Goal: Contribute content: Add original content to the website for others to see

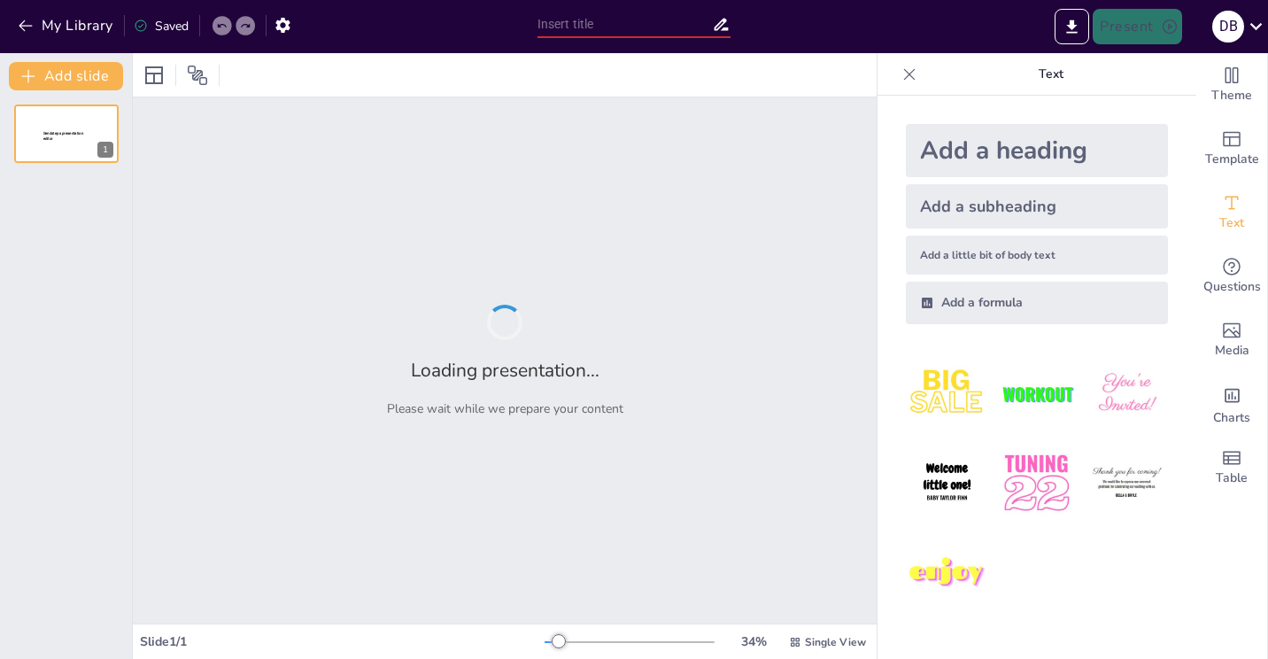
type input "From Active to Inactive: The Decline of Geologic Processes on Mars"
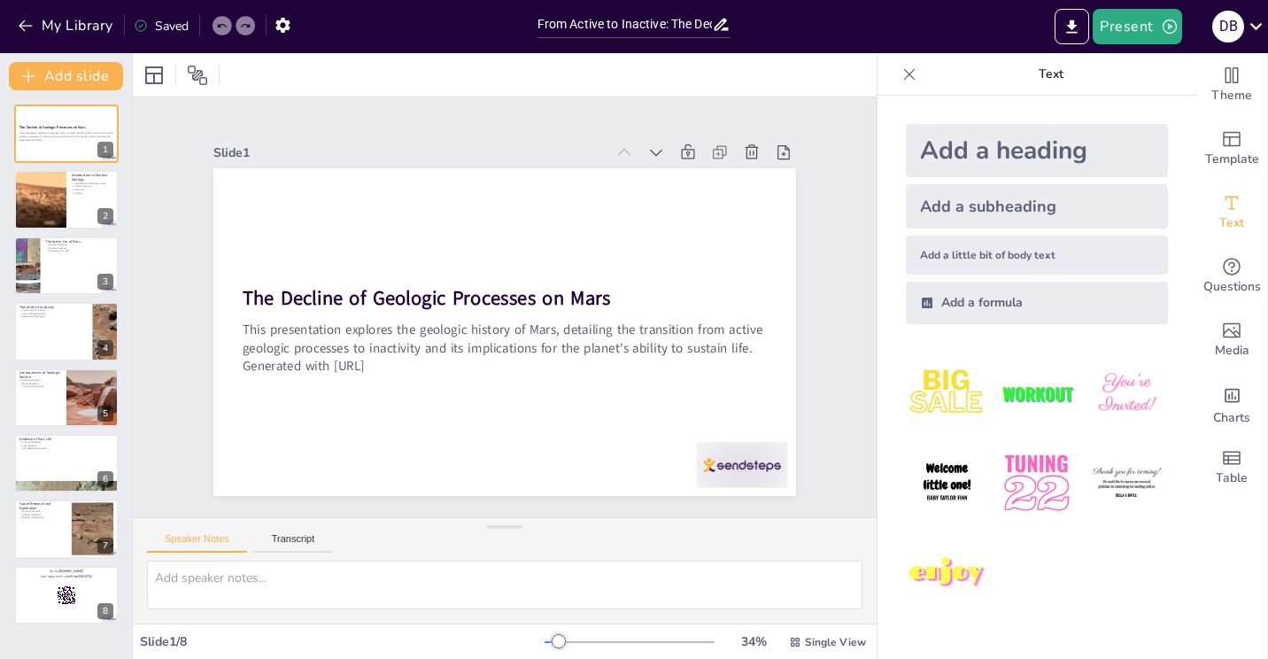
click at [901, 71] on icon at bounding box center [910, 75] width 18 height 18
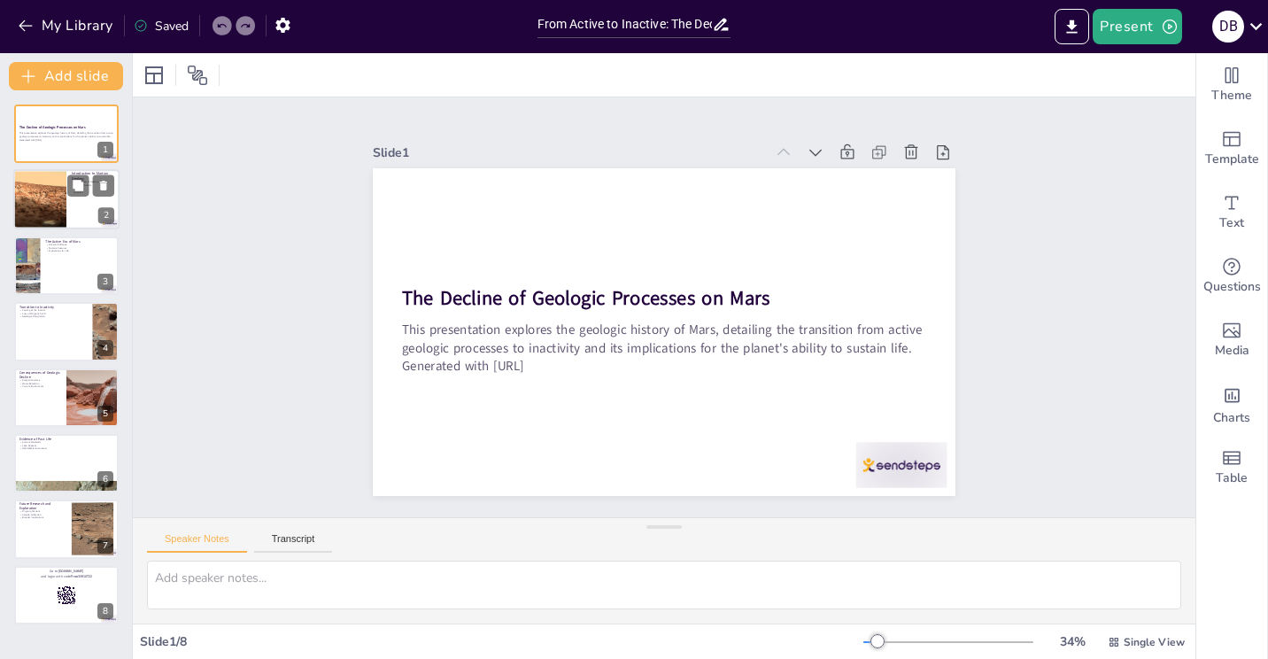
click at [90, 196] on div at bounding box center [90, 185] width 47 height 21
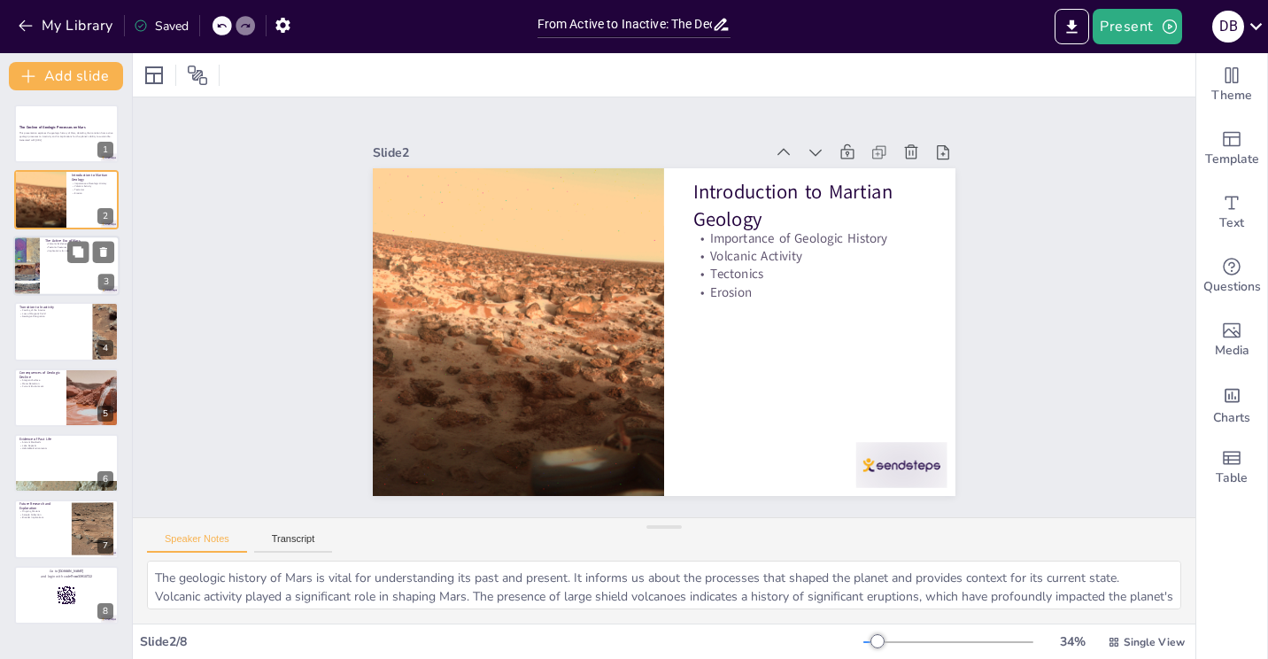
click at [76, 275] on div at bounding box center [66, 266] width 106 height 60
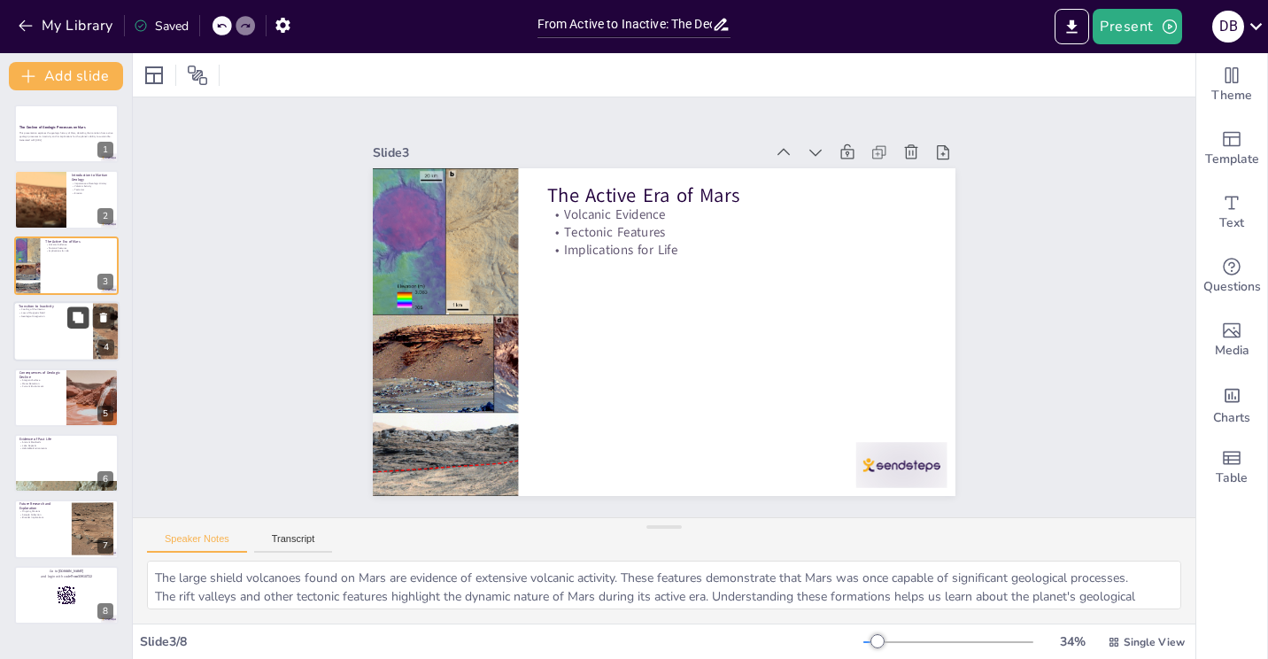
click at [81, 323] on icon at bounding box center [78, 318] width 12 height 12
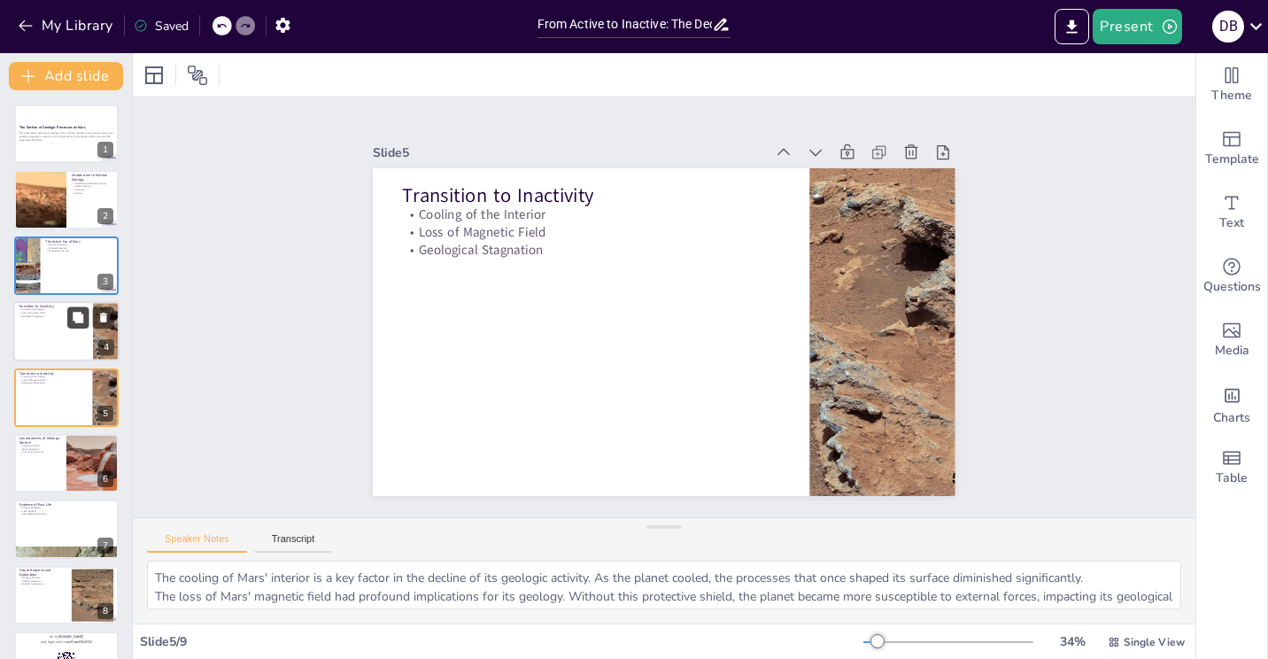
scroll to position [22, 0]
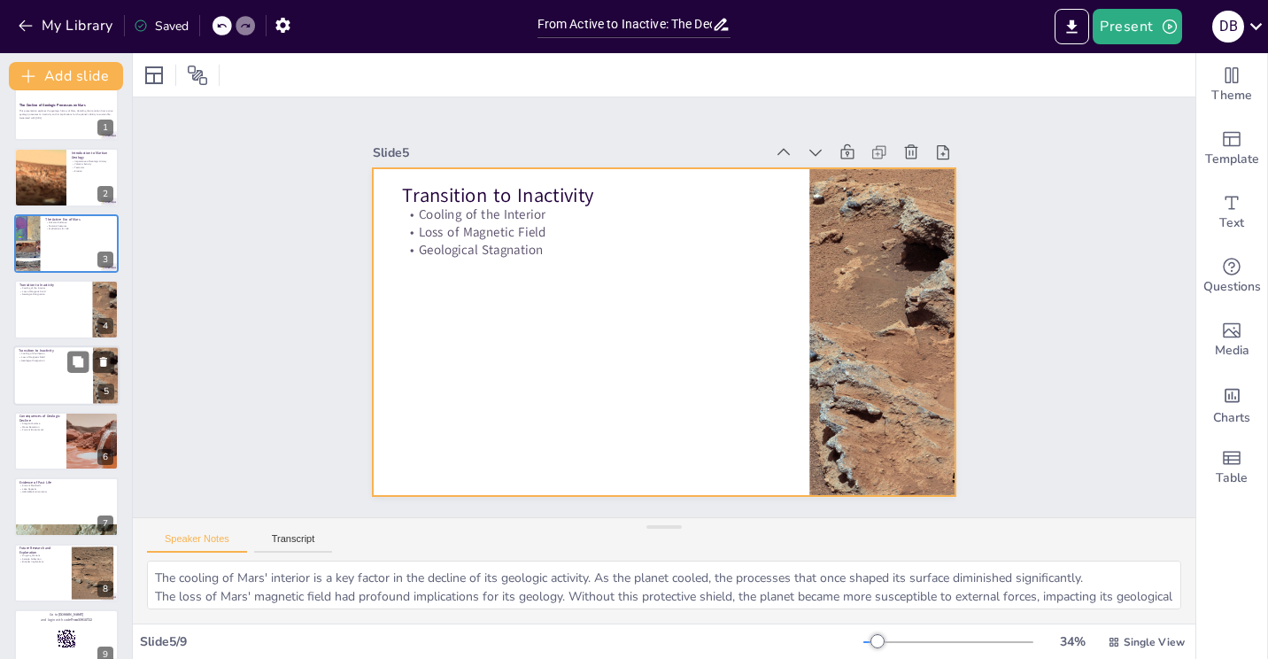
click at [75, 385] on div at bounding box center [66, 375] width 106 height 60
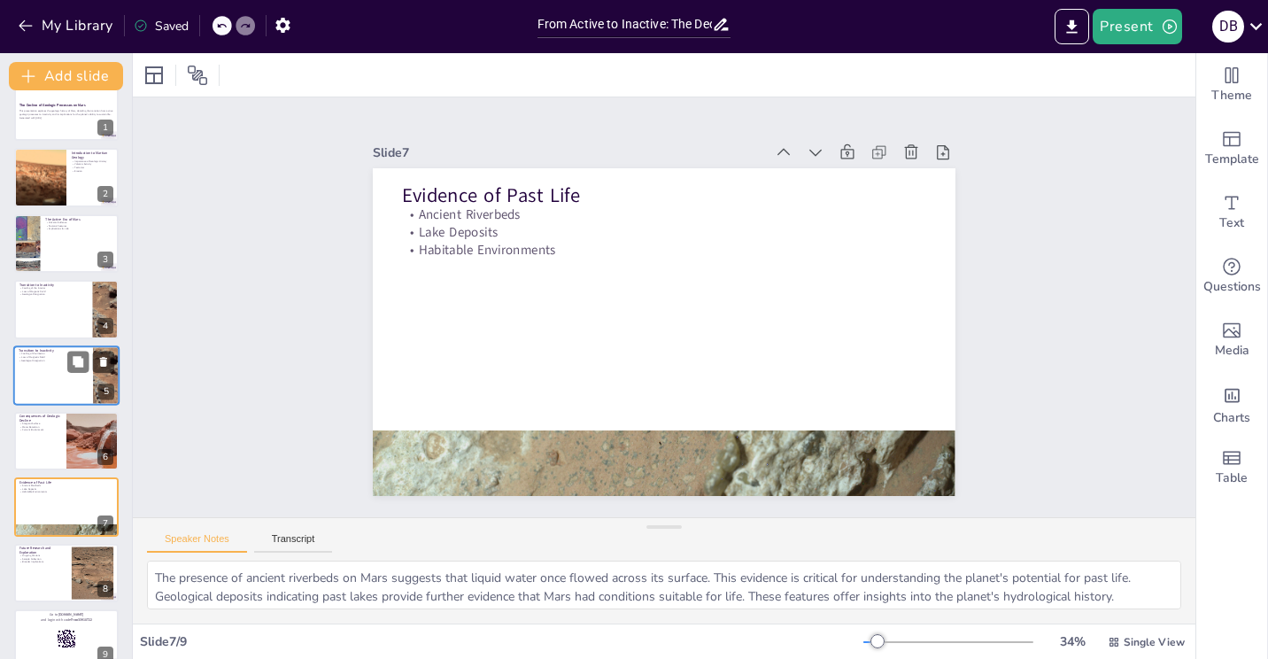
type textarea "Ongoing missions to [GEOGRAPHIC_DATA] are vital for uncovering the planet's geo…"
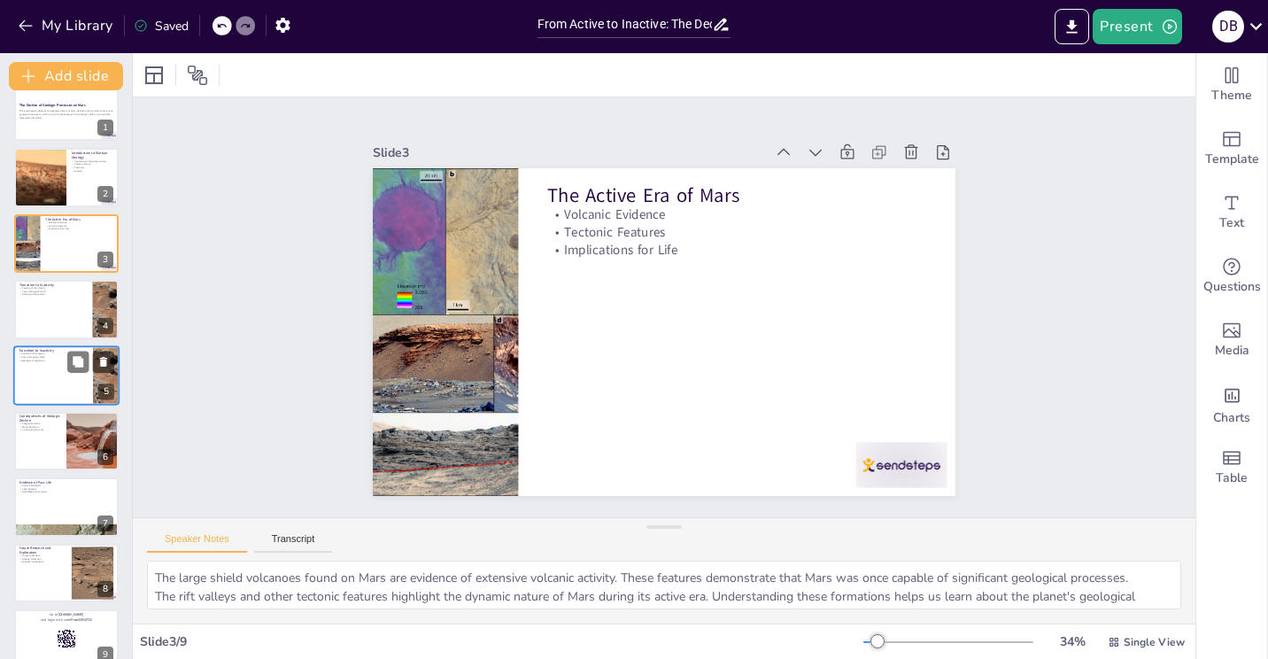
type textarea "The geologic history of Mars is vital for understanding its past and present. I…"
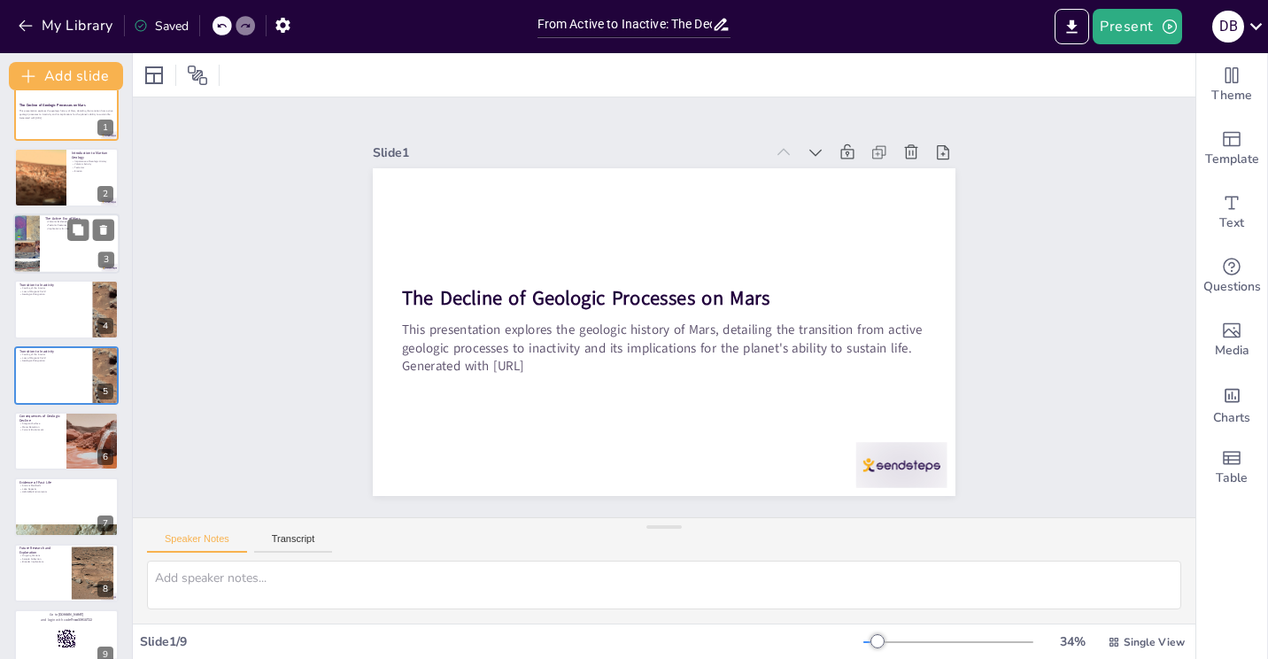
click at [53, 244] on div at bounding box center [66, 243] width 106 height 60
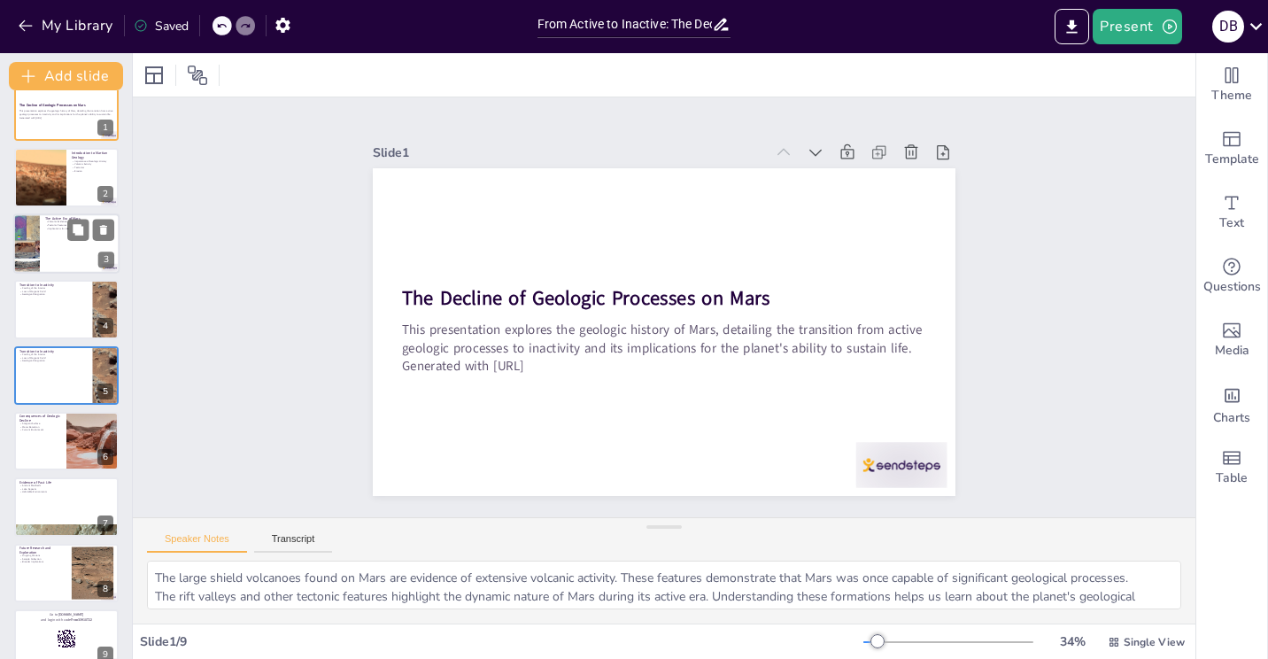
scroll to position [0, 0]
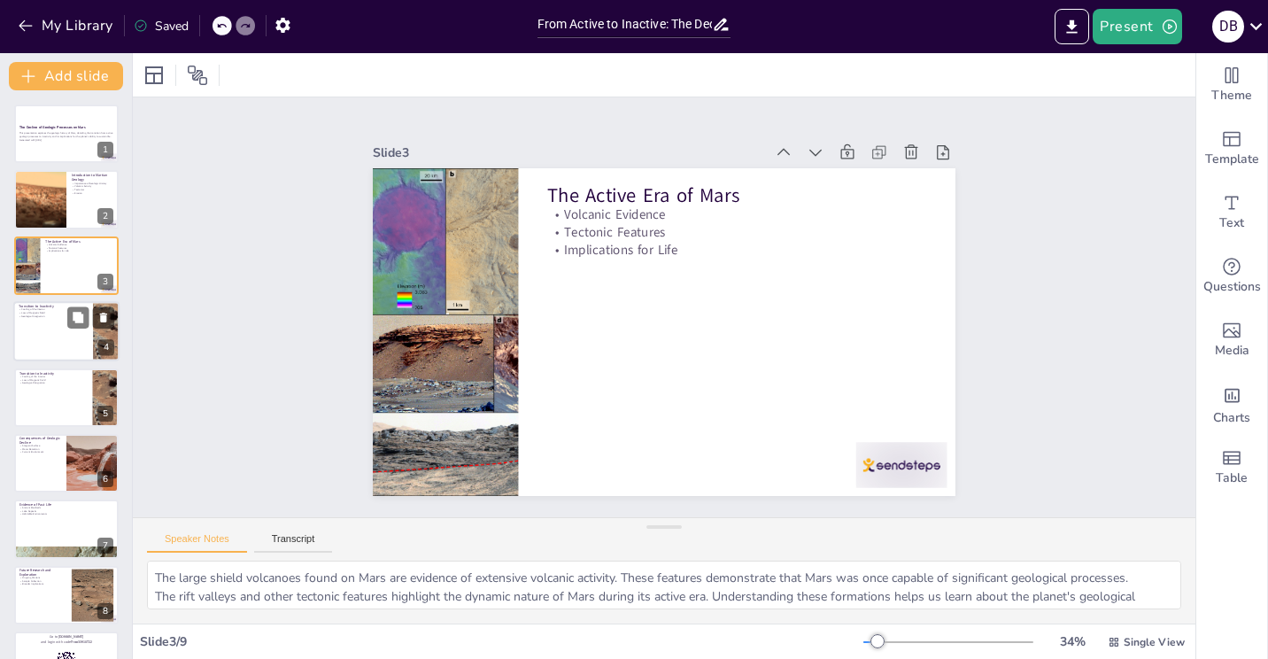
click at [62, 349] on div at bounding box center [66, 331] width 106 height 60
type textarea "The cooling of Mars' interior is a key factor in the decline of its geologic ac…"
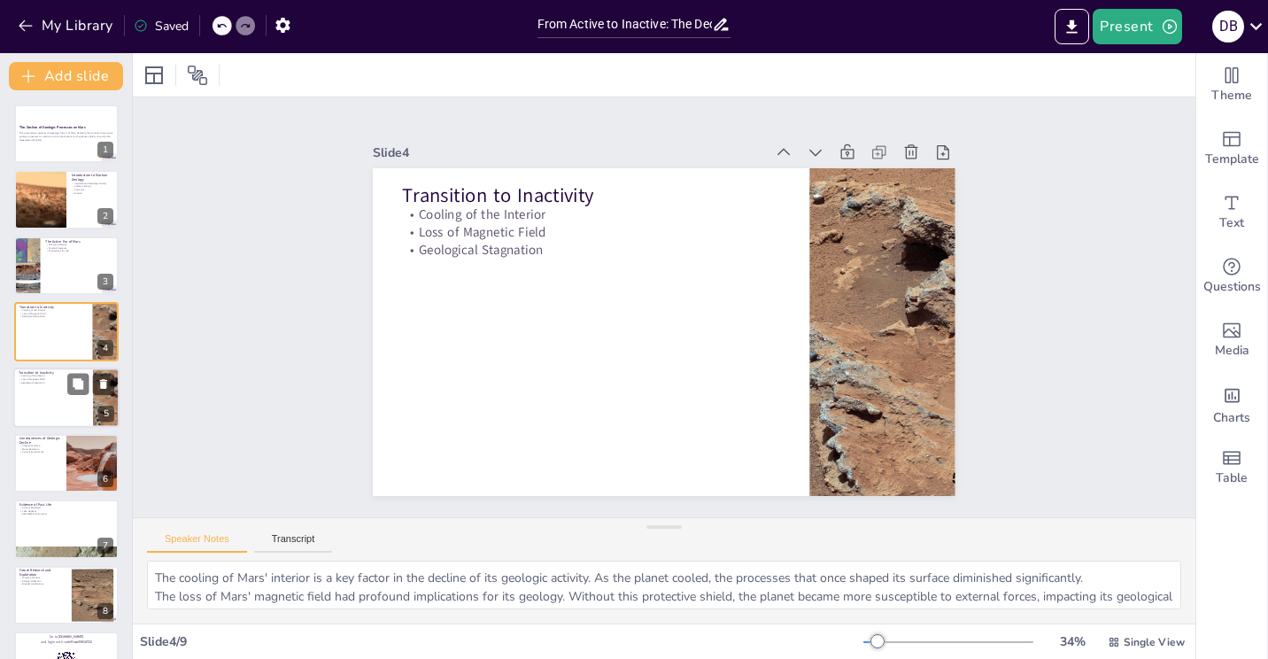
click at [65, 411] on div at bounding box center [66, 397] width 106 height 60
